Goal: Transaction & Acquisition: Purchase product/service

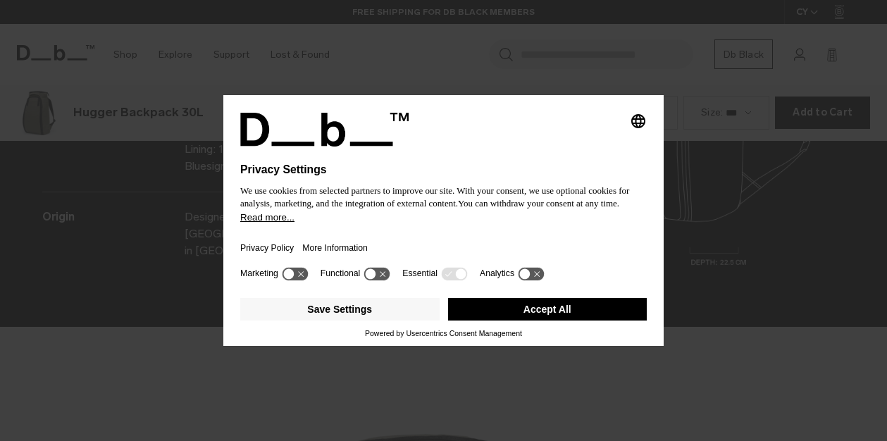
scroll to position [1765, 0]
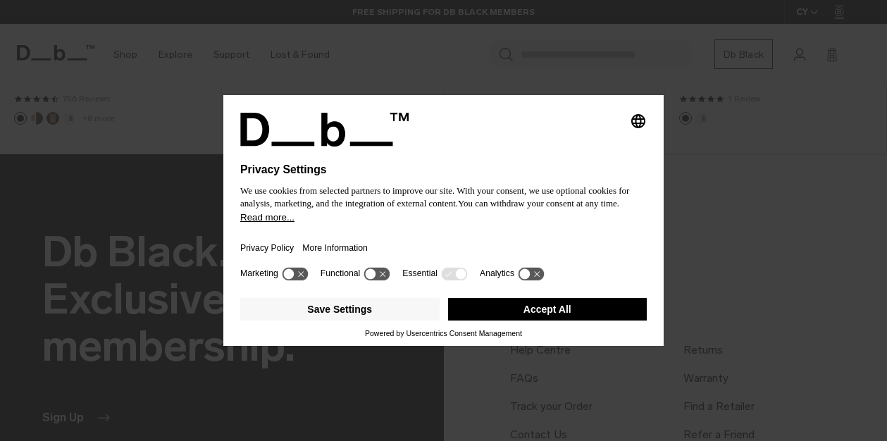
scroll to position [1224, 0]
